Goal: Task Accomplishment & Management: Use online tool/utility

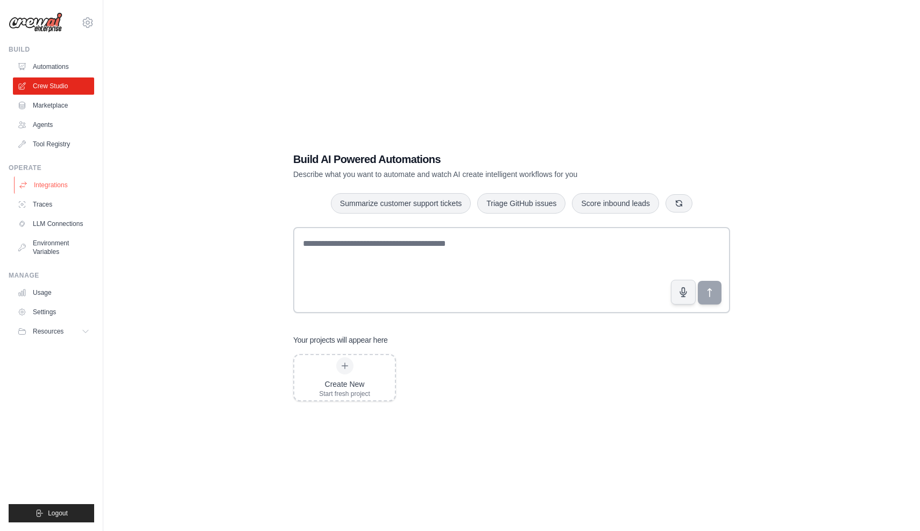
click at [85, 187] on link "Integrations" at bounding box center [54, 185] width 81 height 17
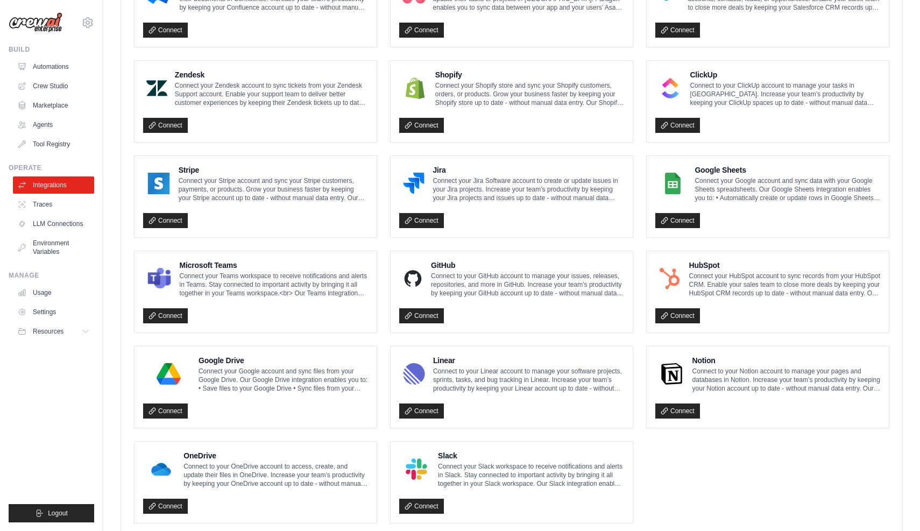
scroll to position [449, 0]
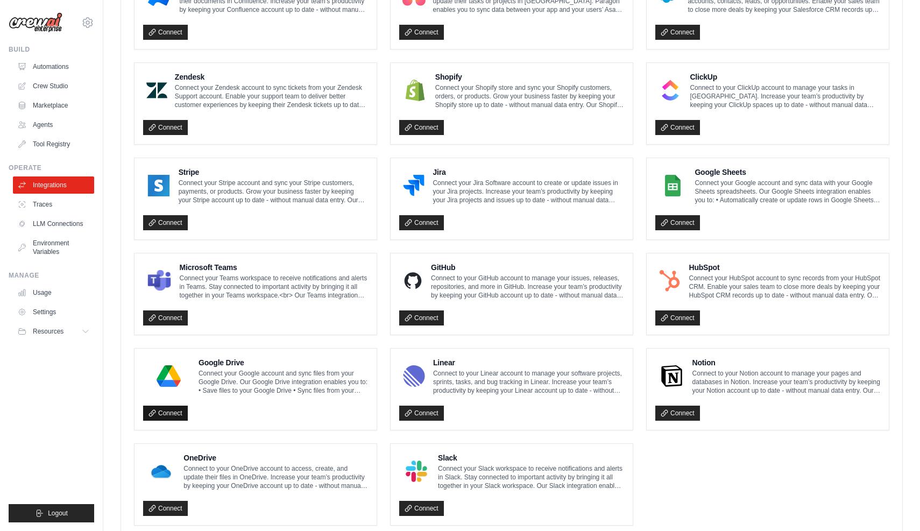
click at [173, 410] on link "Connect" at bounding box center [165, 413] width 45 height 15
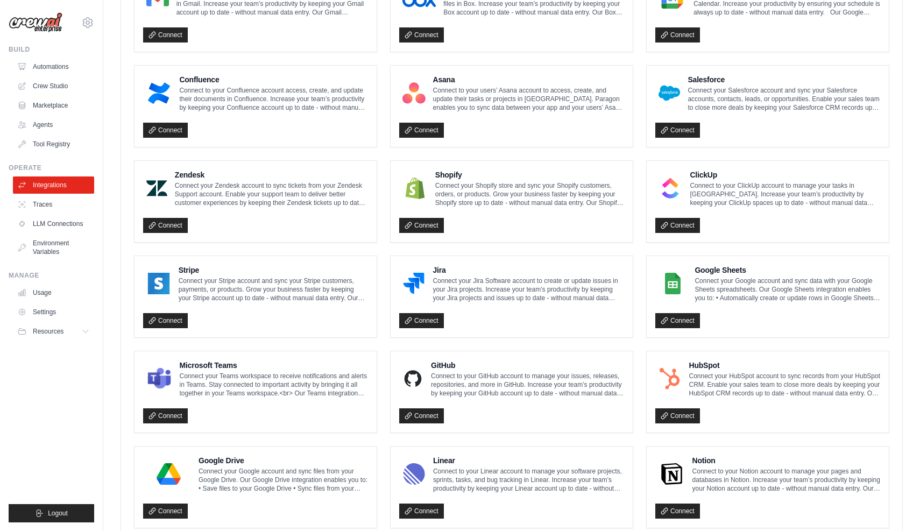
scroll to position [479, 0]
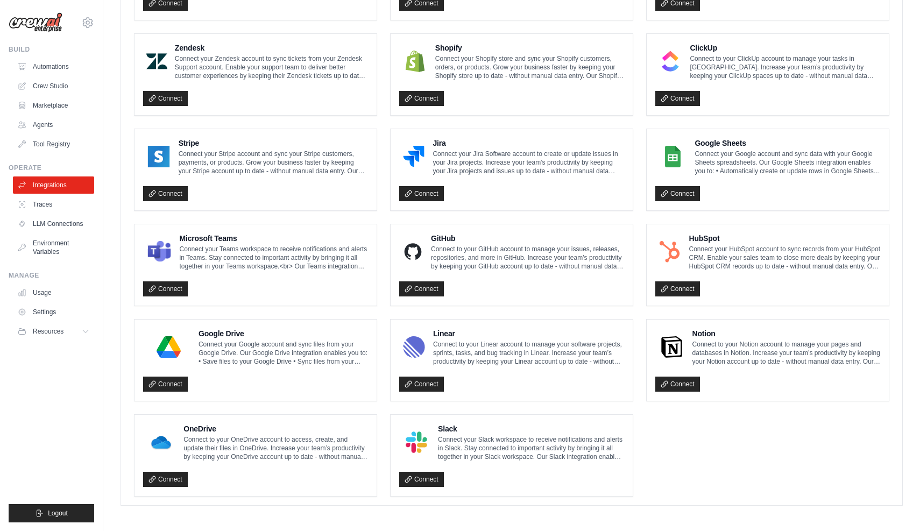
click at [259, 342] on p "Connect your Google account and sync files from your Google Drive. Our Google D…" at bounding box center [284, 353] width 170 height 26
click at [179, 377] on link "Connect" at bounding box center [165, 384] width 45 height 15
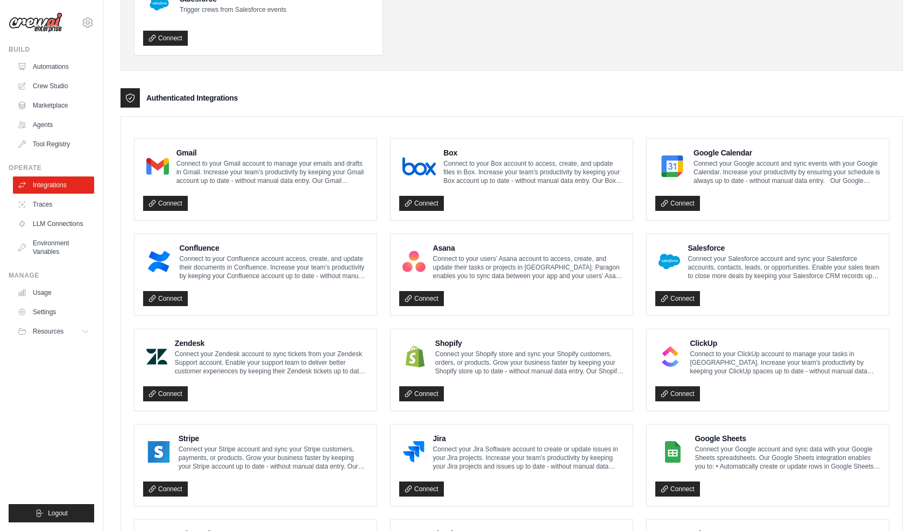
scroll to position [185, 0]
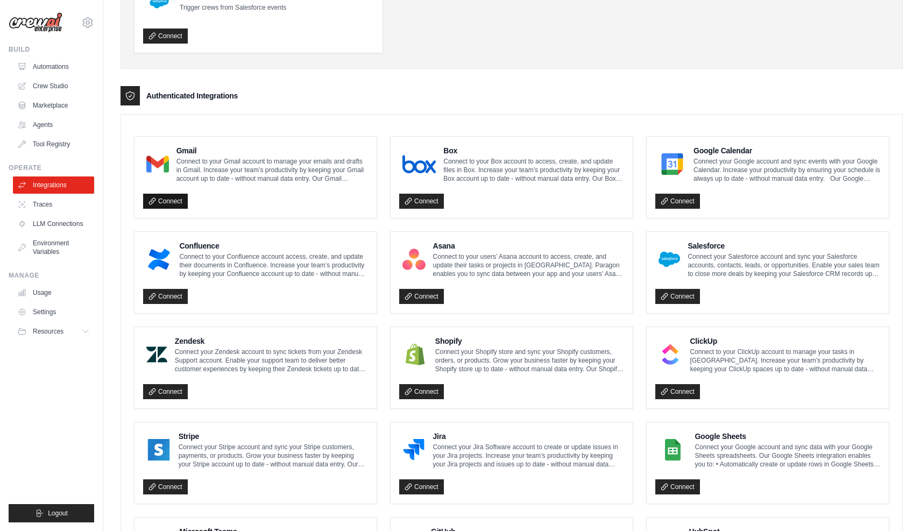
click at [179, 205] on link "Connect" at bounding box center [165, 201] width 45 height 15
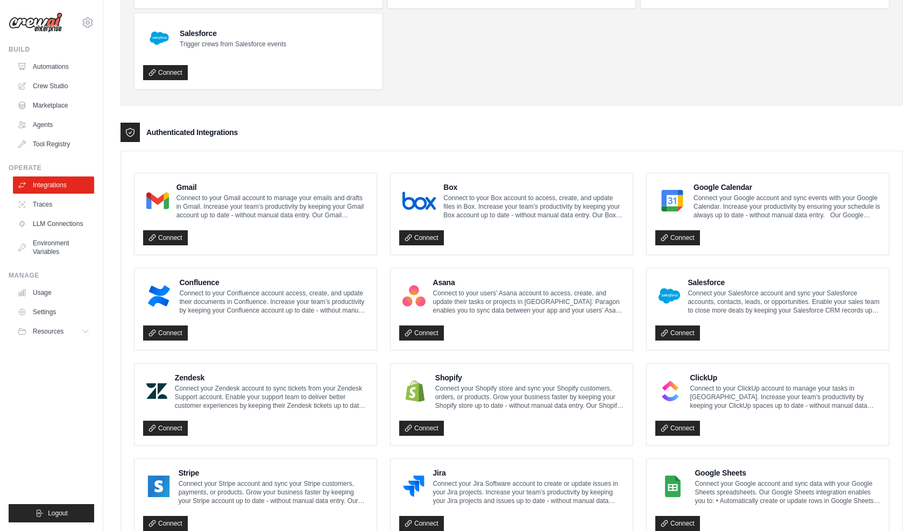
click at [447, 126] on div "Authenticated Integrations" at bounding box center [512, 132] width 783 height 19
click at [568, 63] on ul "Slack Activate crews directly within Slack with simple commands Connect HubSpot…" at bounding box center [512, 13] width 756 height 154
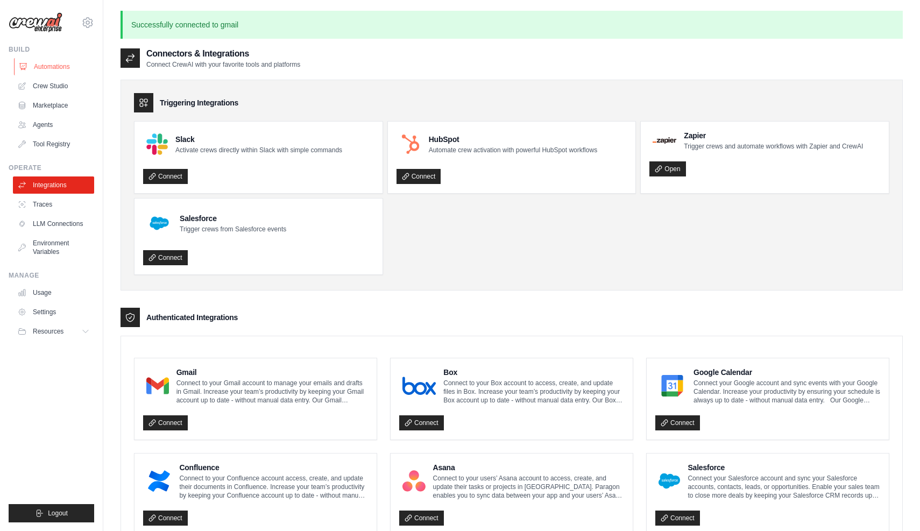
click at [71, 67] on link "Automations" at bounding box center [54, 66] width 81 height 17
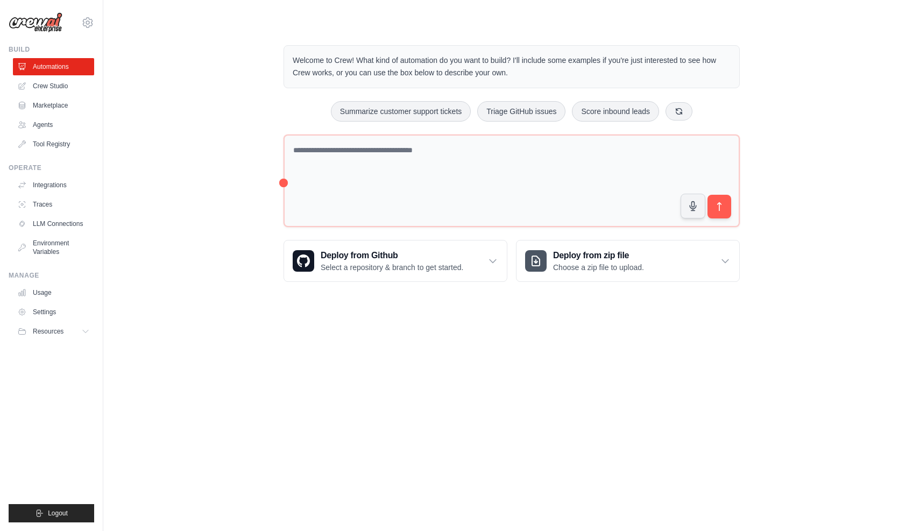
click at [217, 147] on div "Welcome to Crew! What kind of automation do you want to build? I'll include som…" at bounding box center [512, 163] width 783 height 271
click at [771, 107] on div "Welcome to Crew! What kind of automation do you want to build? I'll include som…" at bounding box center [512, 163] width 783 height 271
